Goal: Check status: Check status

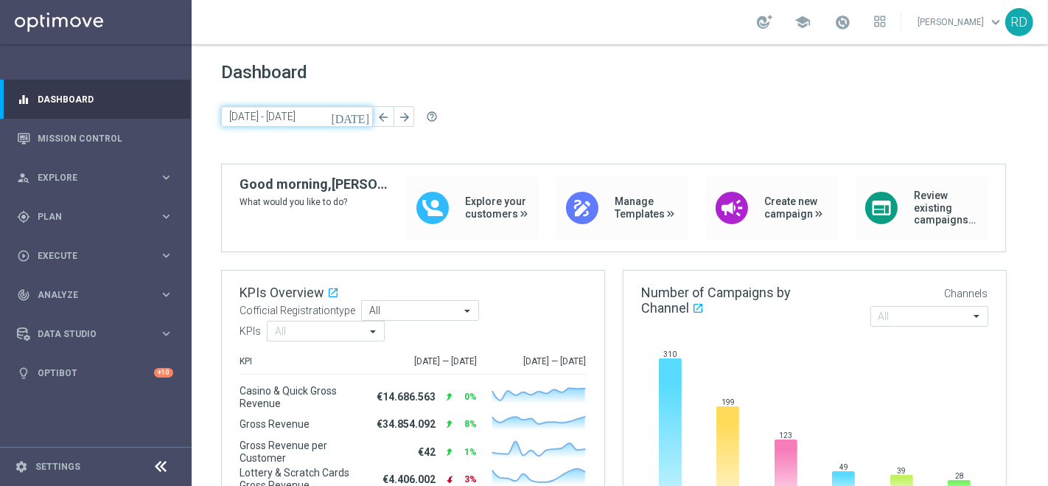
click at [259, 121] on input "[DATE] - [DATE]" at bounding box center [297, 116] width 152 height 21
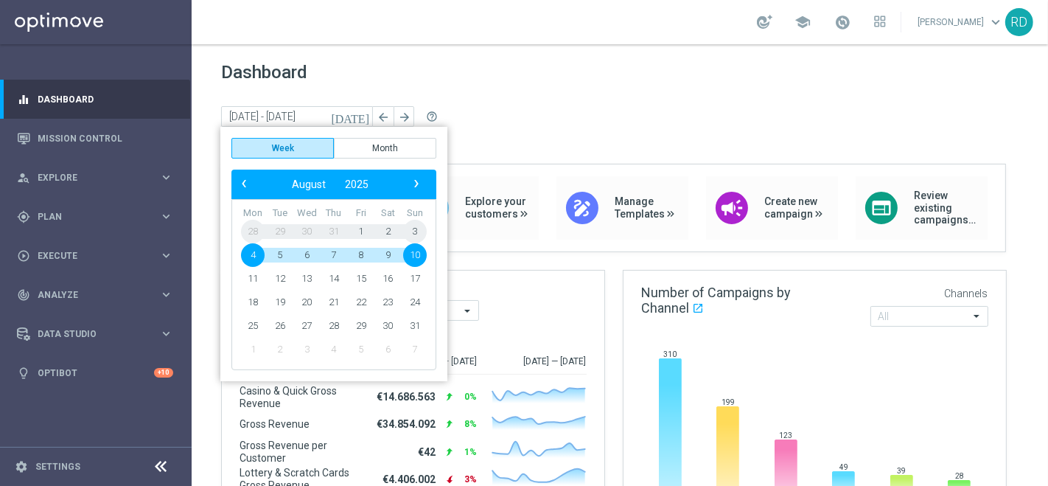
click at [537, 111] on div "[DATE] [DATE] - [DATE] arrow_back arrow_forward help_outline" at bounding box center [619, 117] width 797 height 22
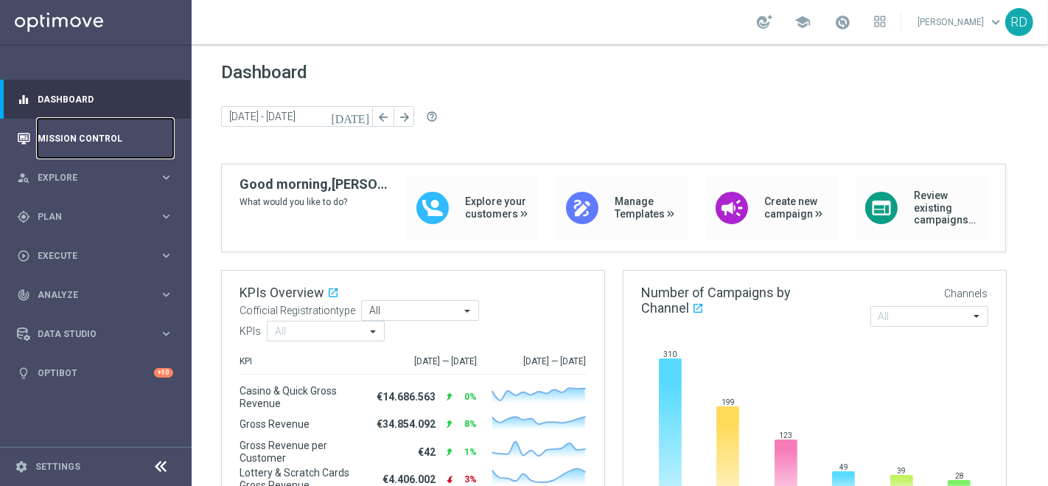
click at [74, 139] on link "Mission Control" at bounding box center [106, 138] width 136 height 39
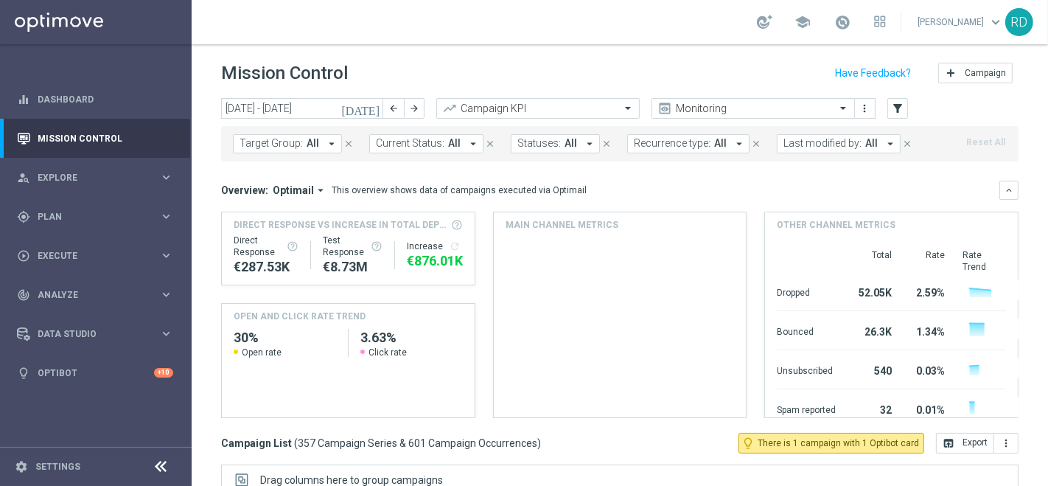
click at [375, 107] on icon "[DATE]" at bounding box center [361, 108] width 40 height 13
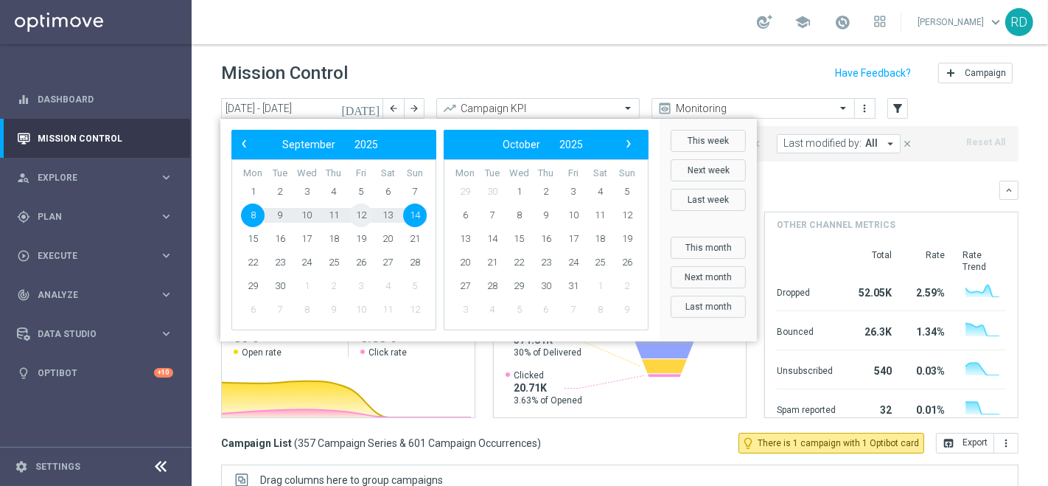
click at [357, 212] on span "12" at bounding box center [361, 215] width 24 height 24
type input "[DATE] - [DATE]"
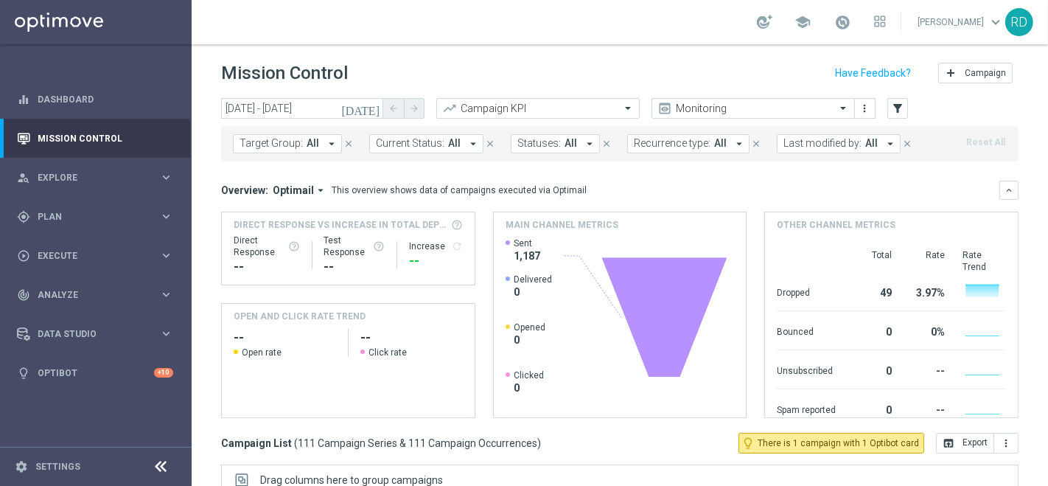
click at [824, 146] on span "Last modified by:" at bounding box center [822, 143] width 78 height 13
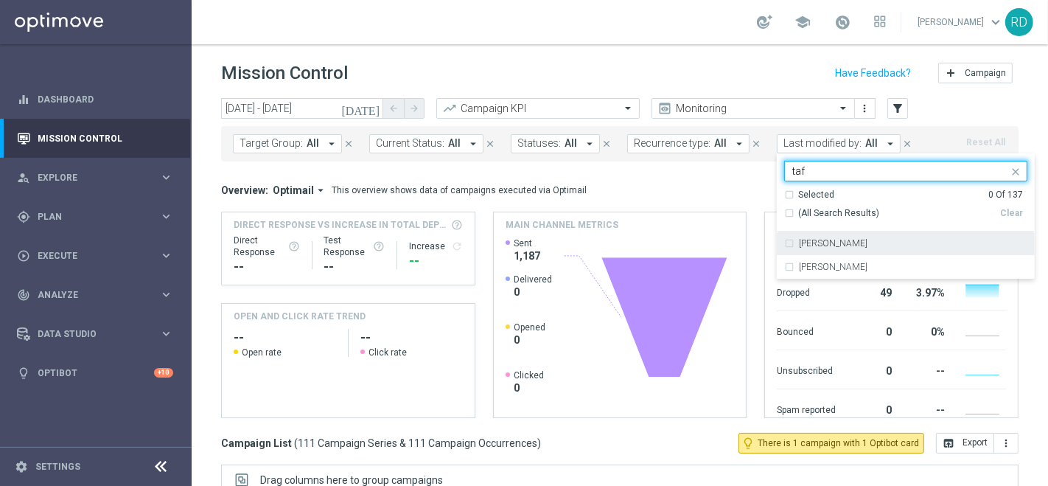
click at [800, 237] on div "[PERSON_NAME]" at bounding box center [905, 243] width 243 height 24
type input "taf"
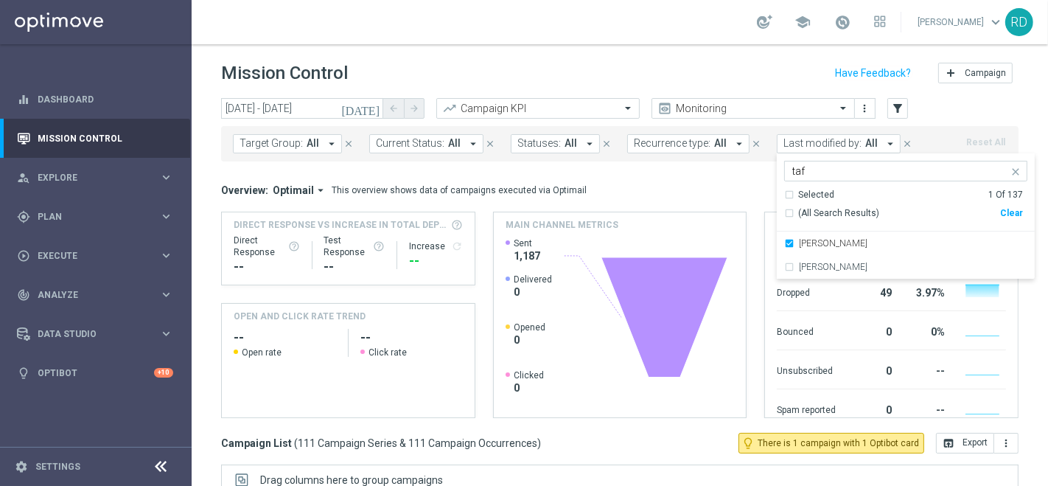
click at [710, 181] on div "Overview: Optimail arrow_drop_down This overview shows data of campaigns execut…" at bounding box center [619, 190] width 797 height 19
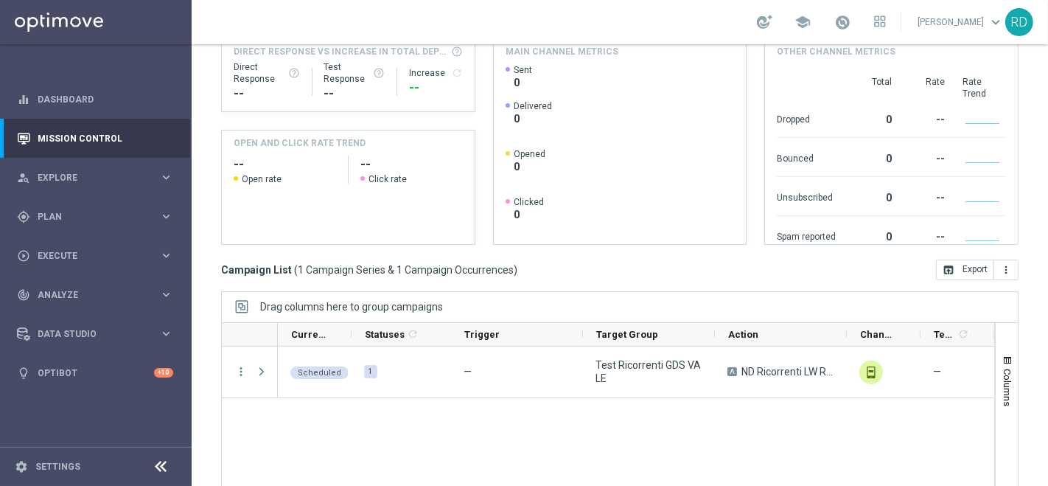
scroll to position [280, 0]
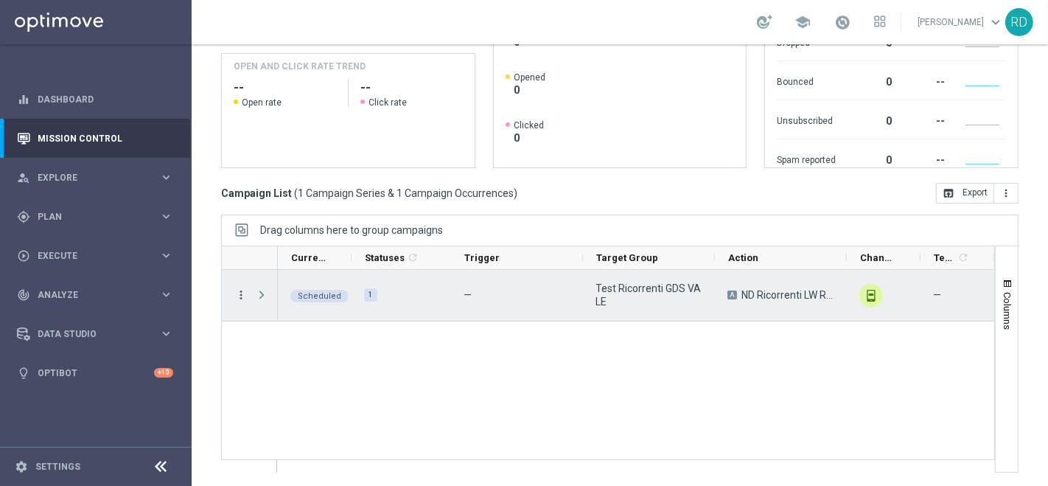
click at [238, 288] on icon "more_vert" at bounding box center [240, 294] width 13 height 13
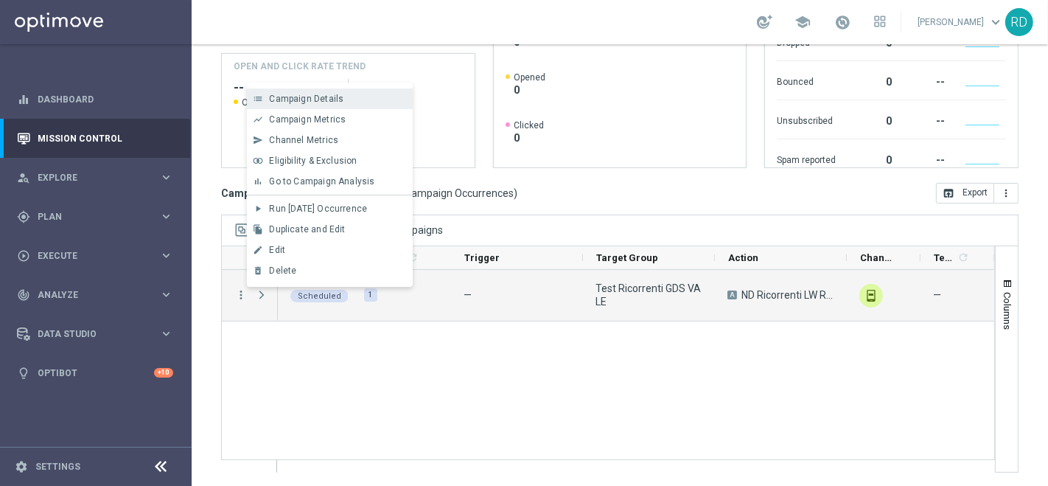
click at [305, 102] on span "Campaign Details" at bounding box center [306, 99] width 74 height 10
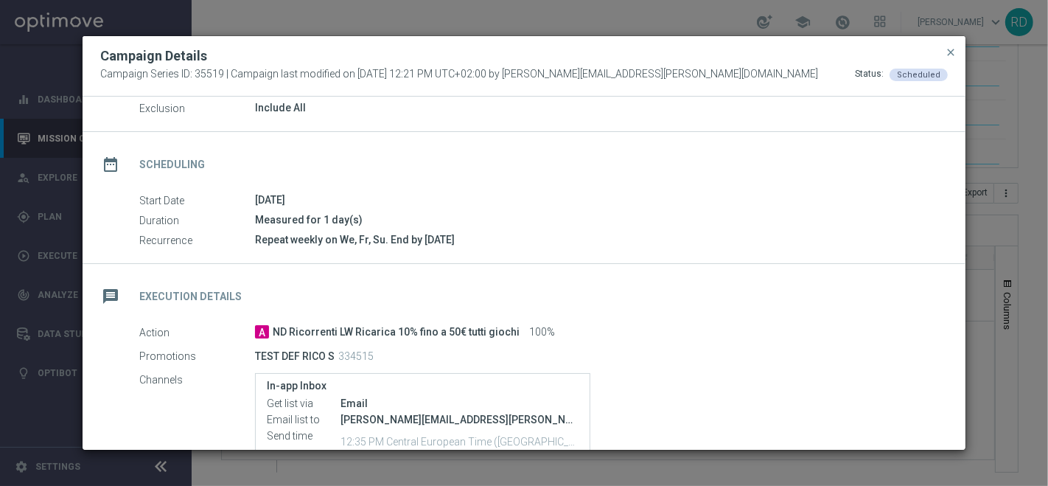
scroll to position [220, 0]
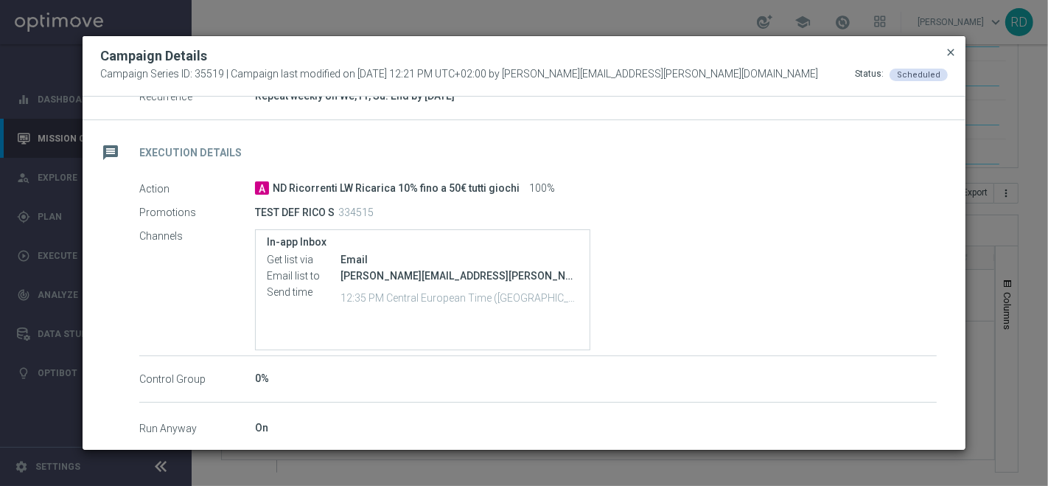
click at [951, 55] on span "close" at bounding box center [951, 52] width 12 height 12
